Goal: Information Seeking & Learning: Learn about a topic

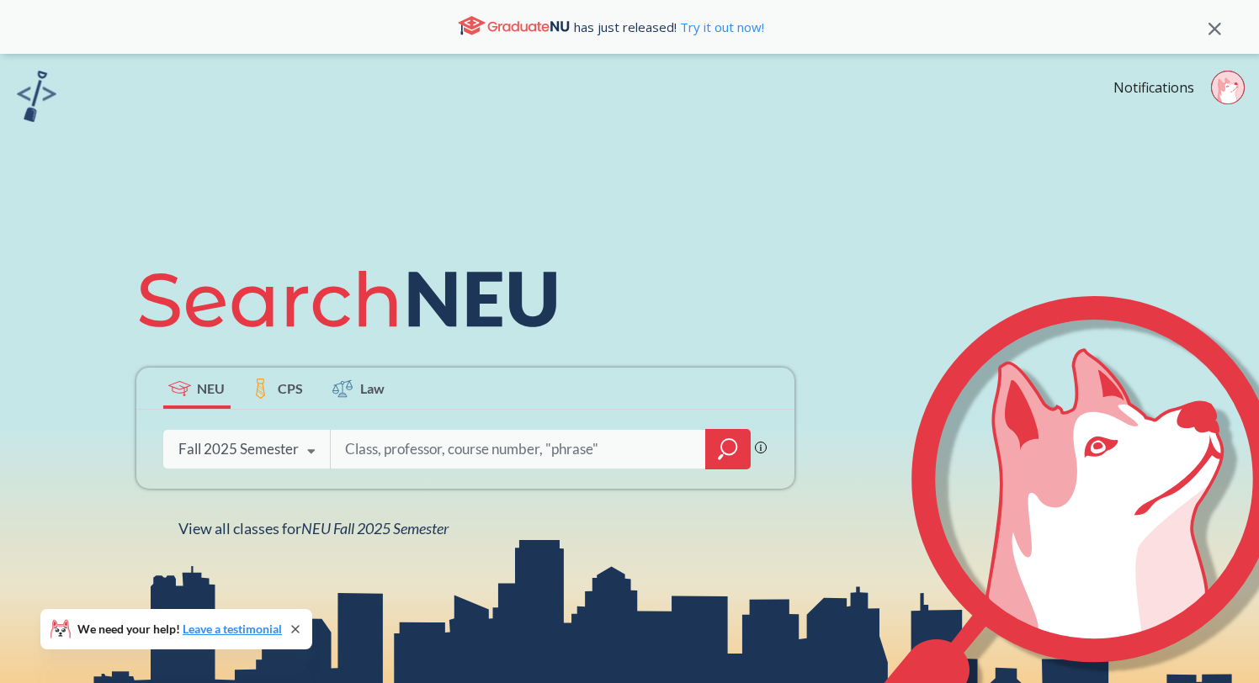
click at [215, 441] on div "Fall 2025 Semester" at bounding box center [238, 449] width 120 height 19
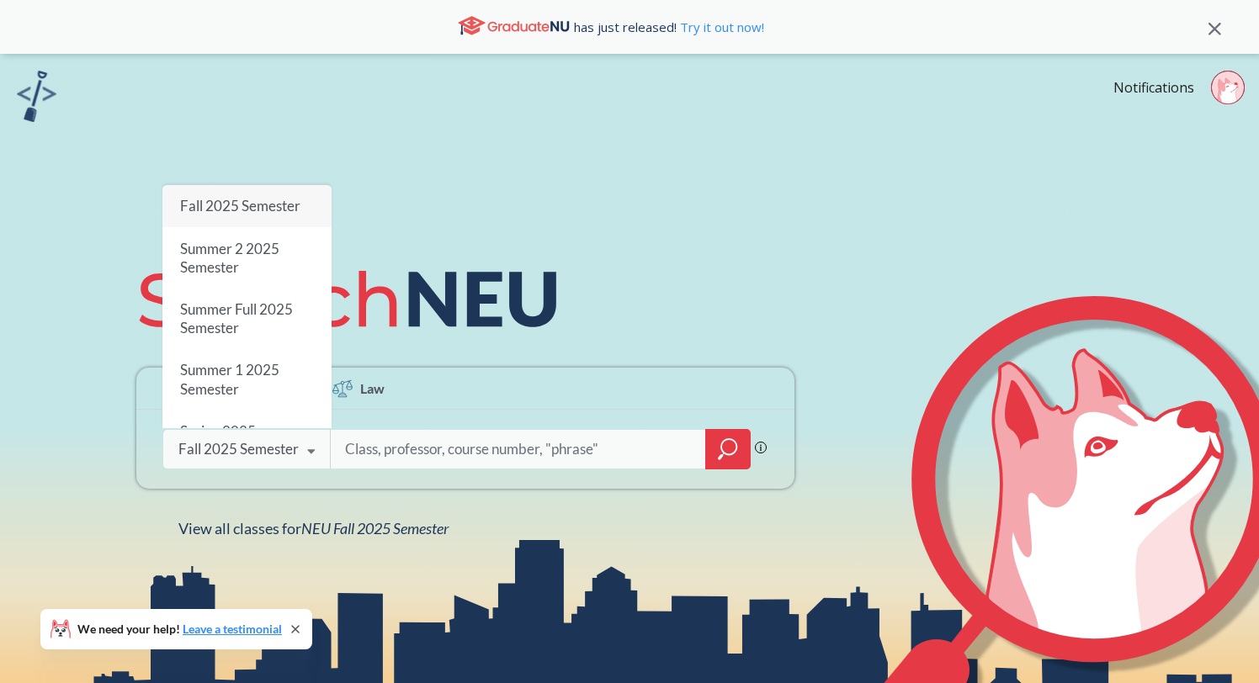
click at [455, 443] on input "search" at bounding box center [518, 449] width 350 height 35
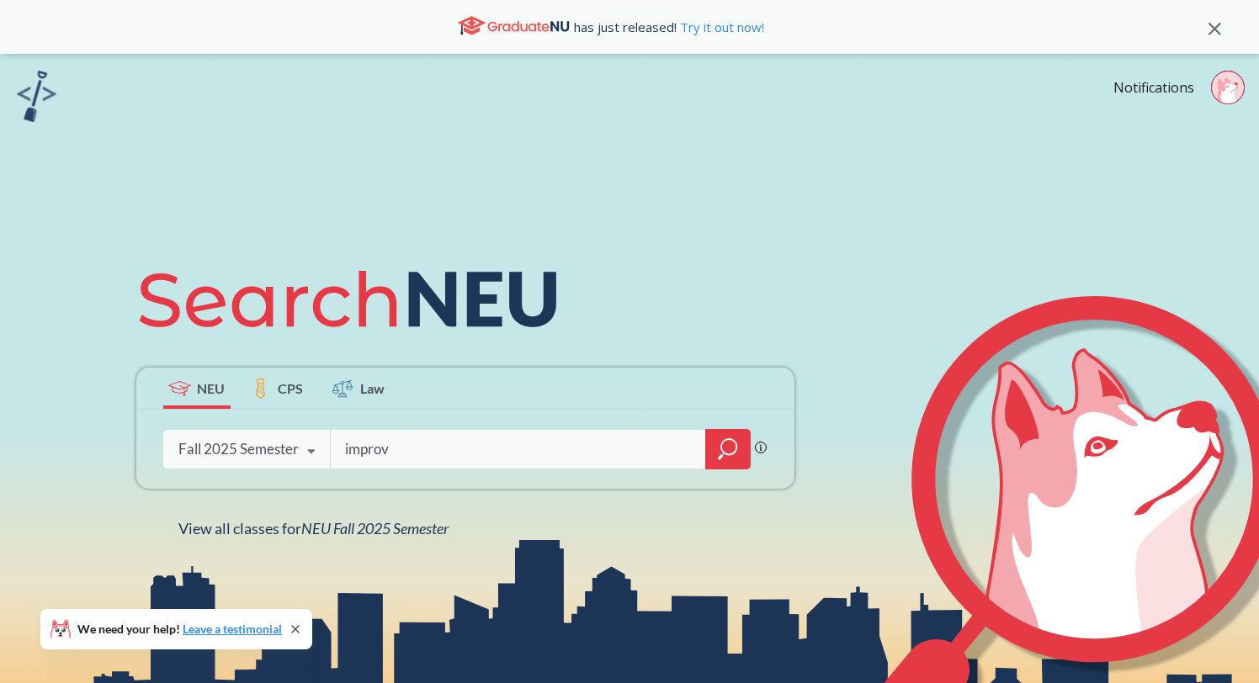
type input "improve"
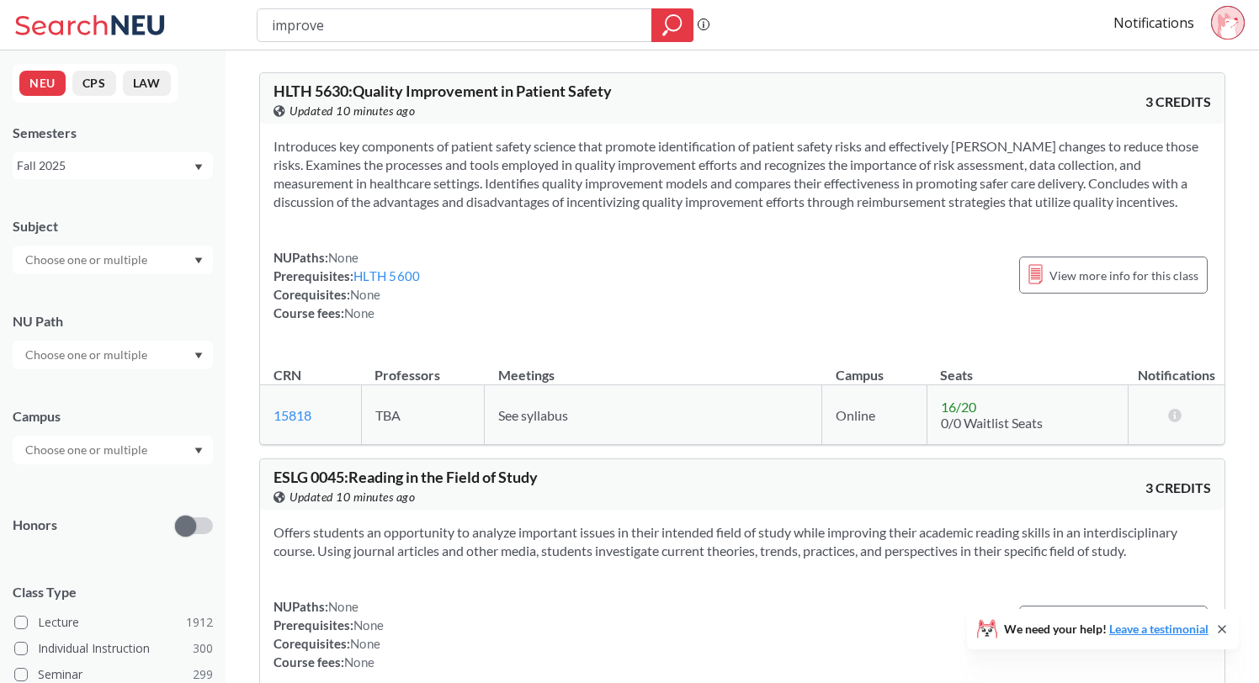
type input "improv"
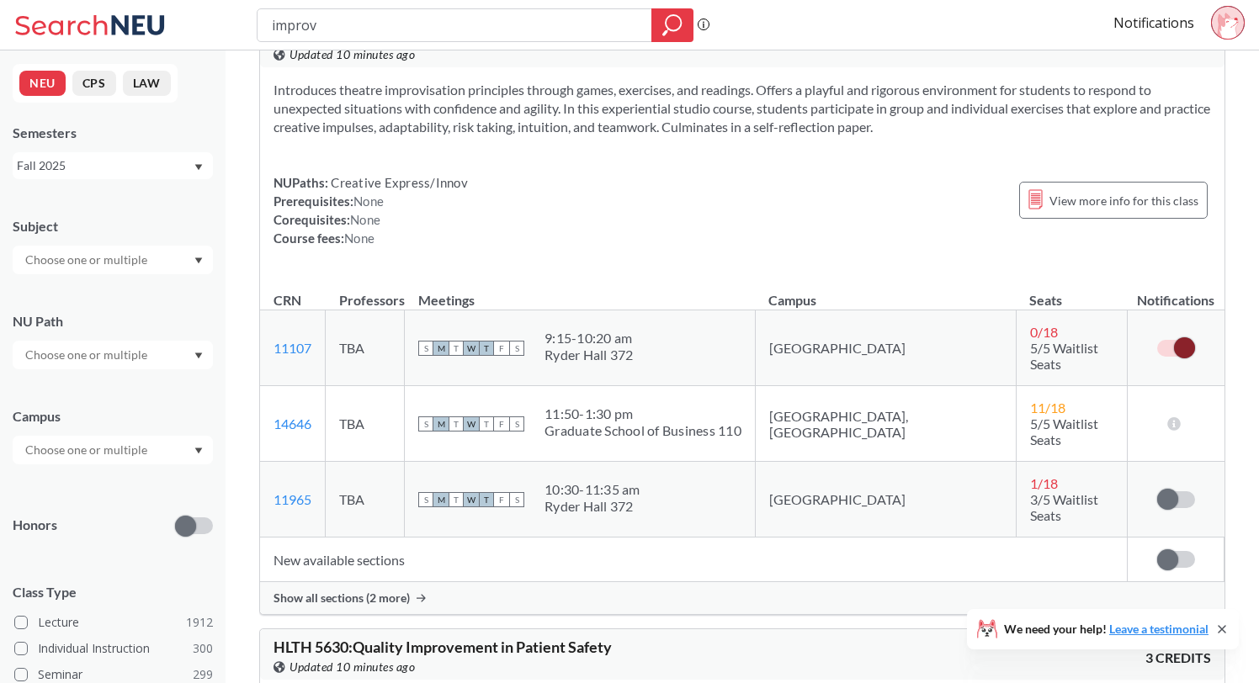
scroll to position [71, 0]
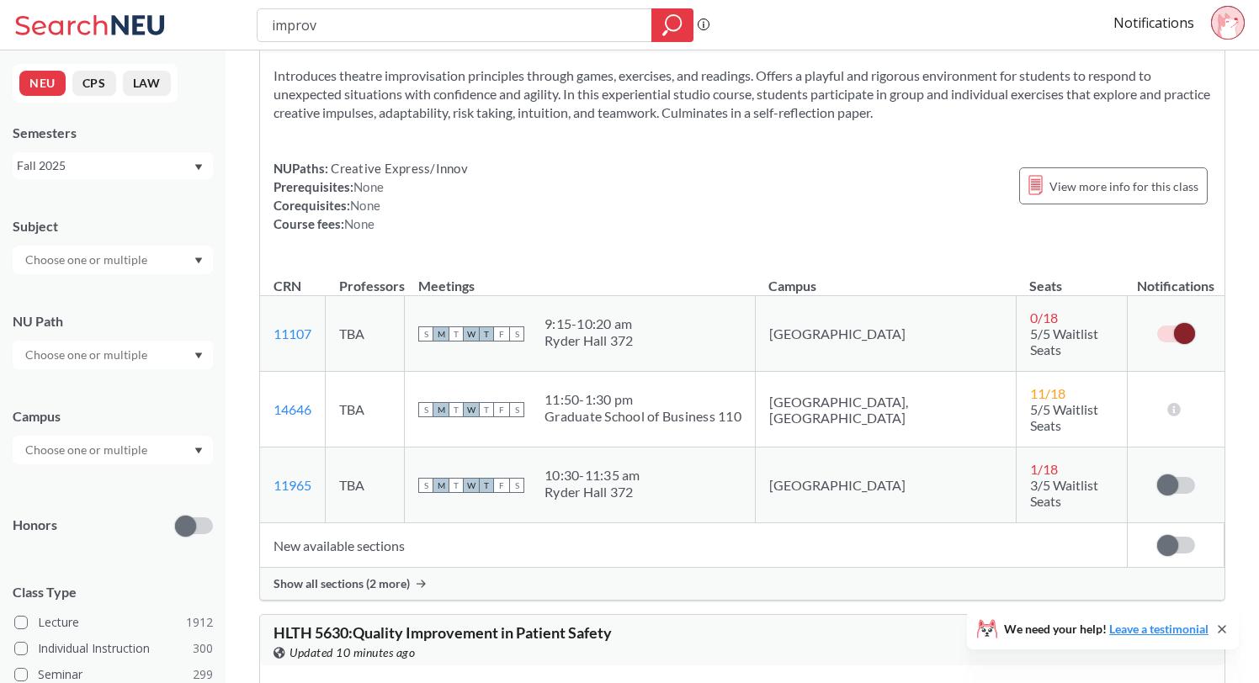
click at [406, 576] on span "Show all sections (2 more)" at bounding box center [341, 583] width 136 height 15
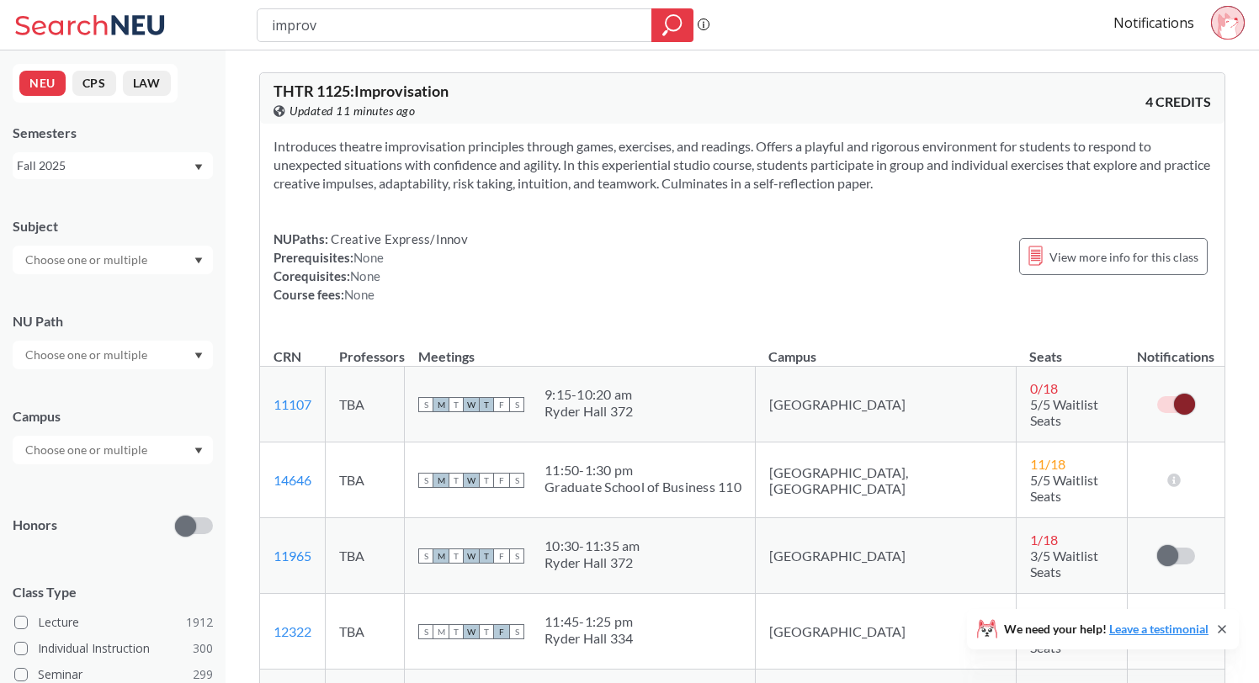
scroll to position [0, 0]
drag, startPoint x: 374, startPoint y: 33, endPoint x: 157, endPoint y: -24, distance: 223.5
click at [157, 0] on html "improv Phrase search guarantees the exact search appears in the results. Ex. If…" at bounding box center [629, 341] width 1259 height 683
type input "acting"
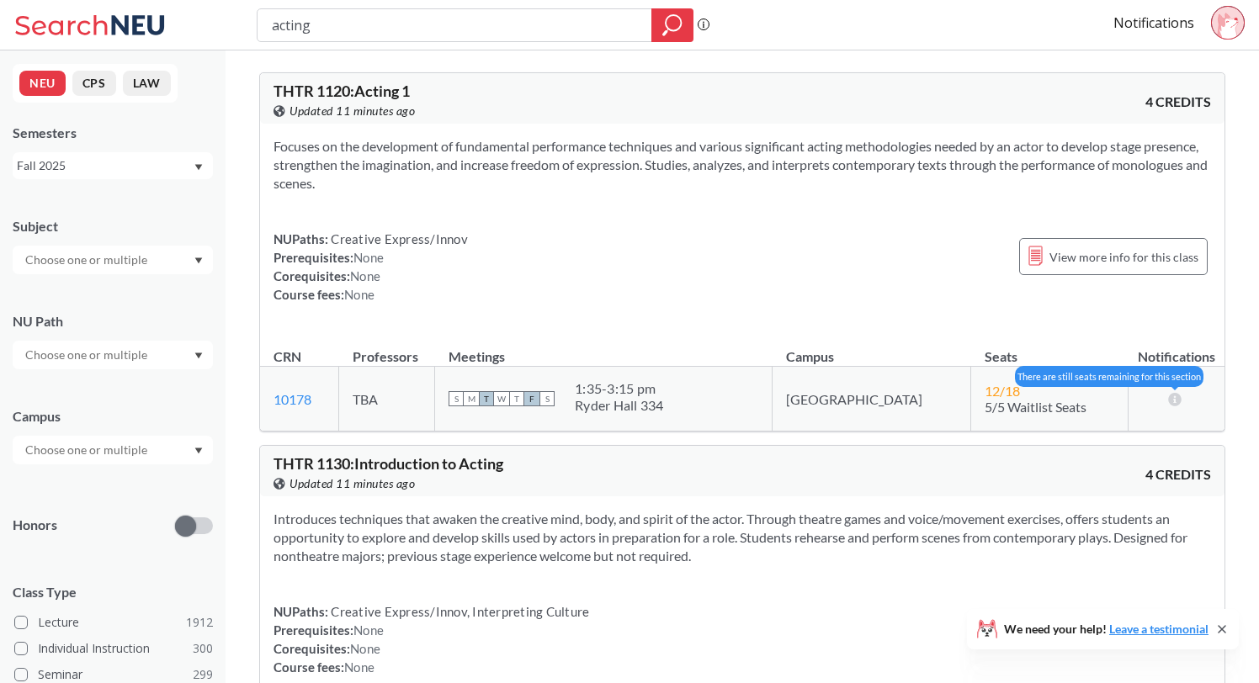
click at [1171, 400] on icon at bounding box center [1174, 398] width 16 height 13
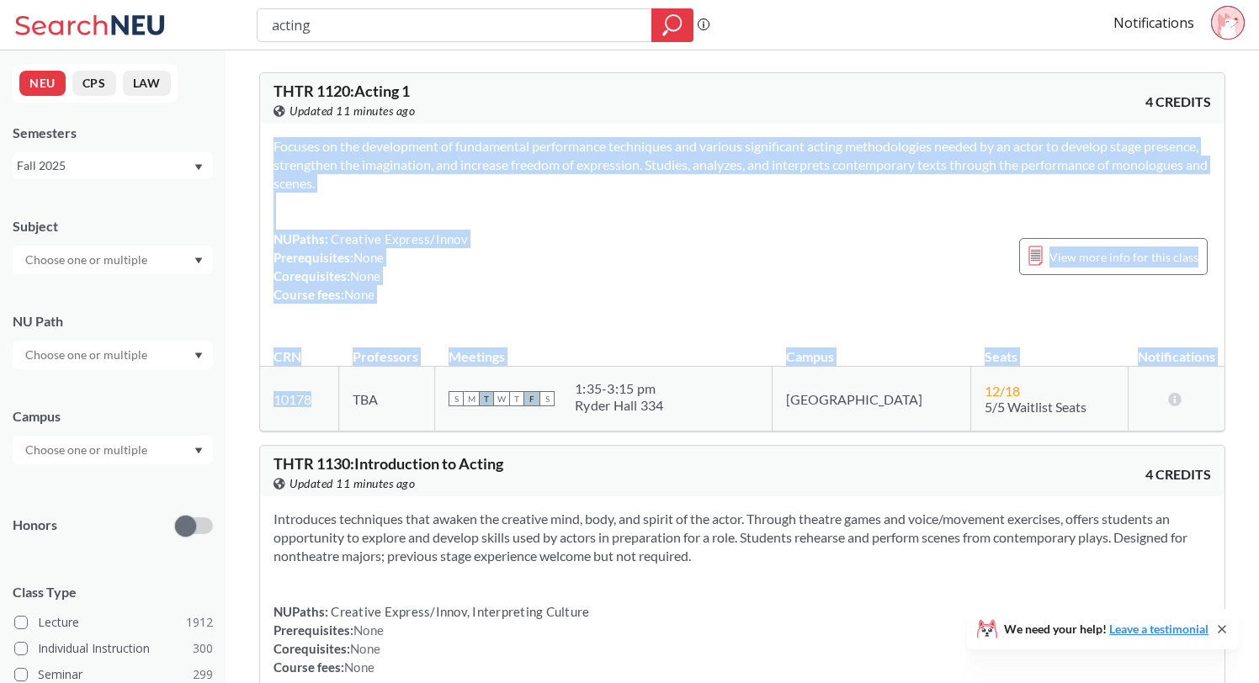
drag, startPoint x: 319, startPoint y: 399, endPoint x: 259, endPoint y: 399, distance: 59.7
click at [259, 399] on div "THTR 1120 : Acting 1 View this course on Banner. Updated 11 minutes ago 4 CREDI…" at bounding box center [742, 251] width 966 height 359
click at [337, 416] on td "10178 View this section on Banner." at bounding box center [299, 399] width 79 height 65
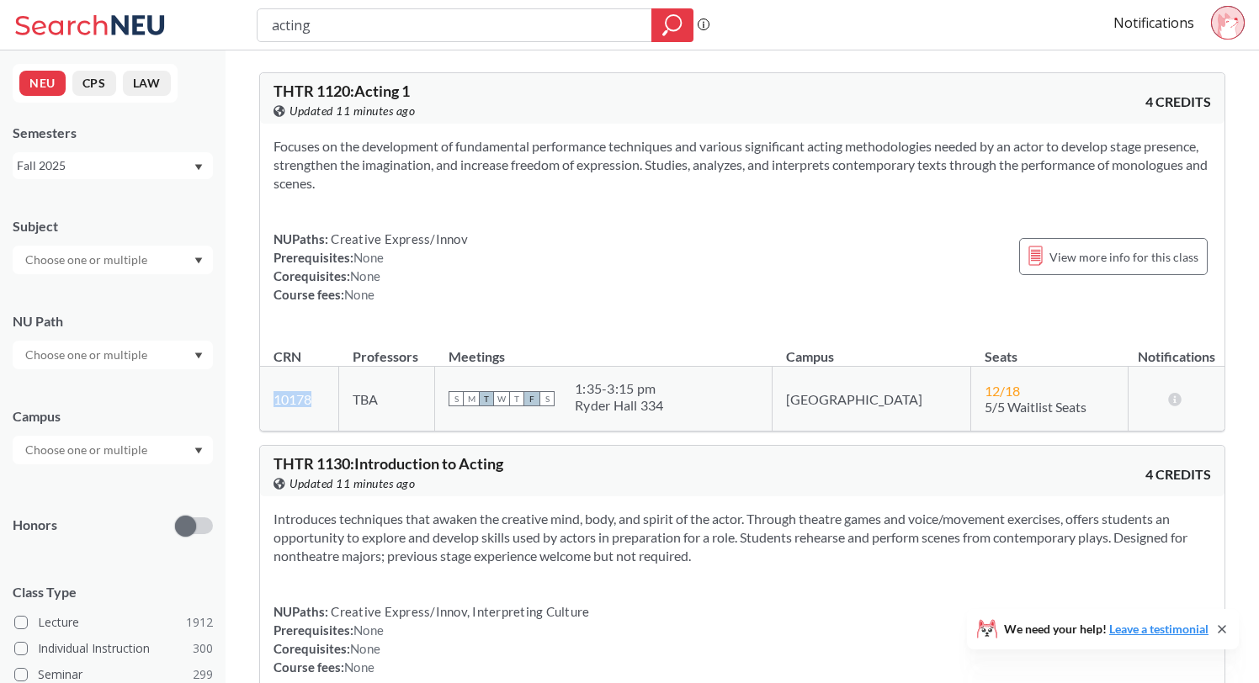
drag, startPoint x: 322, startPoint y: 401, endPoint x: 266, endPoint y: 401, distance: 56.4
click at [266, 401] on td "10178 View this section on Banner." at bounding box center [299, 399] width 79 height 65
copy link "10178"
click at [571, 247] on div "NUPaths: Creative Express/Innov Prerequisites: None Corequisites: None Course f…" at bounding box center [741, 267] width 937 height 74
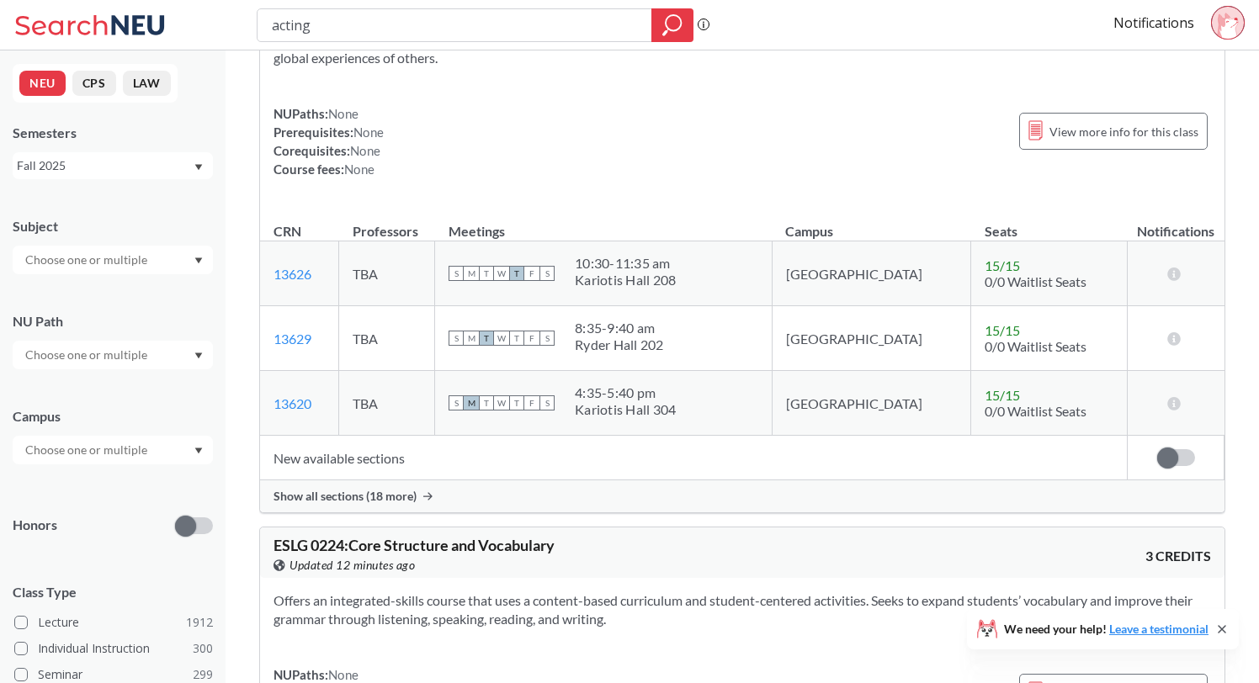
scroll to position [4036, 0]
